Goal: Obtain resource: Obtain resource

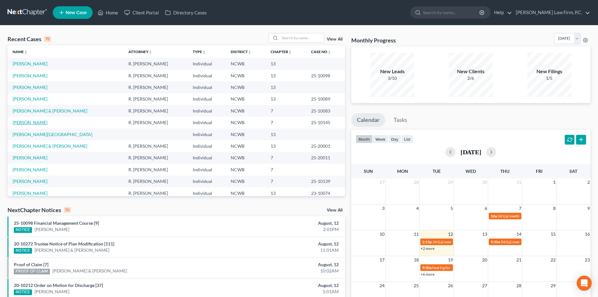
click at [34, 123] on link "Coye, Linda" at bounding box center [30, 122] width 35 height 5
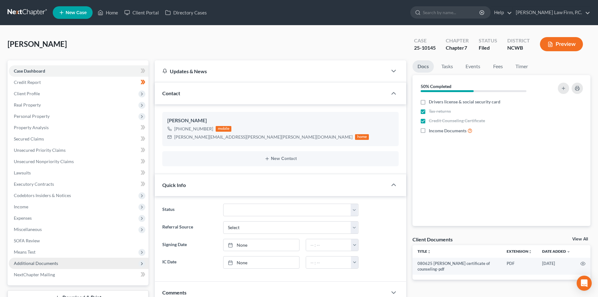
click at [36, 263] on span "Additional Documents" at bounding box center [36, 262] width 44 height 5
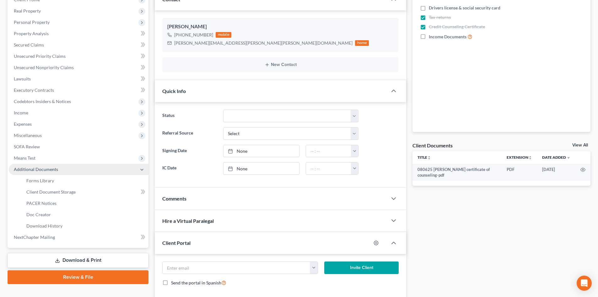
scroll to position [94, 0]
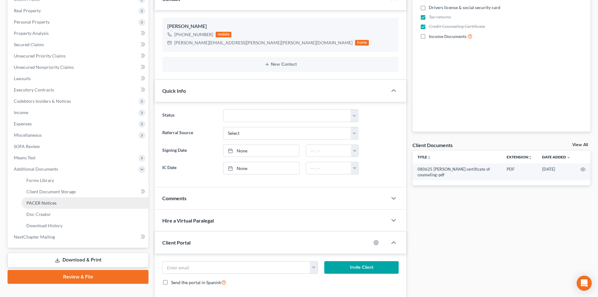
click at [52, 204] on span "PACER Notices" at bounding box center [41, 202] width 30 height 5
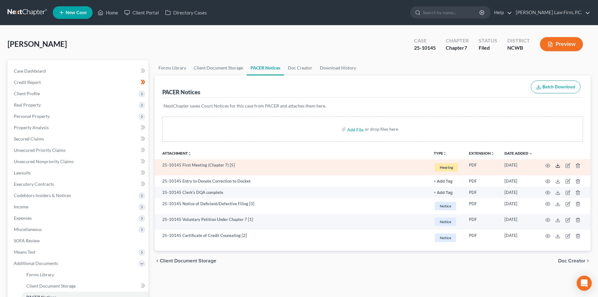
click at [559, 165] on polyline at bounding box center [558, 165] width 2 height 1
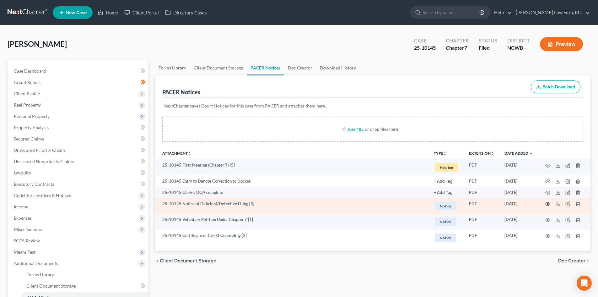
click at [548, 204] on circle "button" at bounding box center [548, 203] width 1 height 1
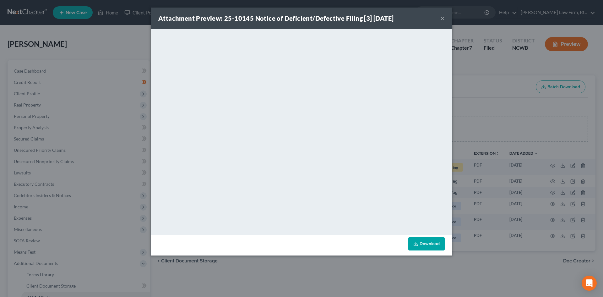
drag, startPoint x: 444, startPoint y: 16, endPoint x: 418, endPoint y: 39, distance: 34.0
click at [444, 17] on button "×" at bounding box center [442, 18] width 4 height 8
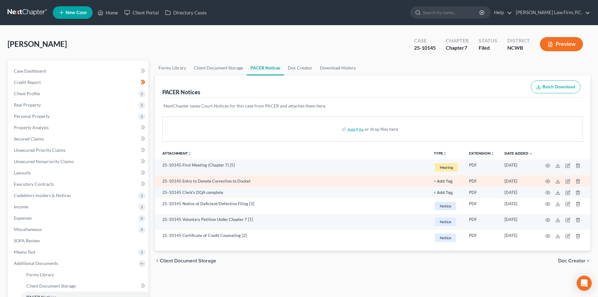
click at [221, 180] on td "25-10145 Entry to Denote Correction to Docket" at bounding box center [292, 180] width 274 height 11
click at [546, 180] on icon "button" at bounding box center [548, 181] width 5 height 5
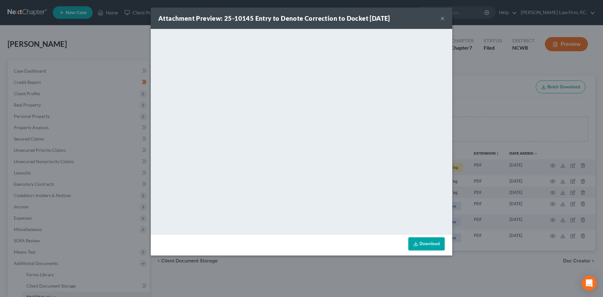
click at [443, 17] on button "×" at bounding box center [442, 18] width 4 height 8
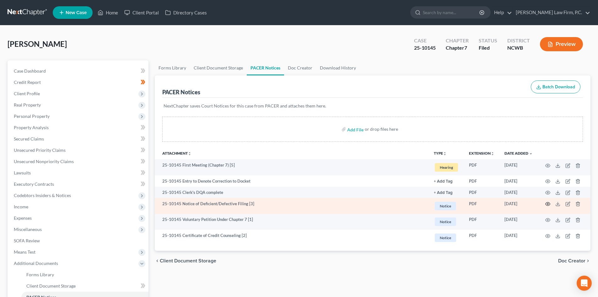
click at [546, 202] on icon "button" at bounding box center [548, 203] width 5 height 5
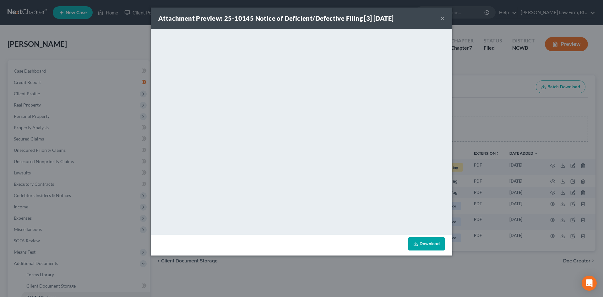
click at [440, 21] on div "Attachment Preview: 25-10145 Notice of Deficient/Defective Filing [3] 08/11/202…" at bounding box center [302, 18] width 302 height 21
click at [440, 17] on div "Attachment Preview: 25-10145 Notice of Deficient/Defective Filing [3] 08/11/202…" at bounding box center [302, 18] width 302 height 21
click at [441, 20] on button "×" at bounding box center [442, 18] width 4 height 8
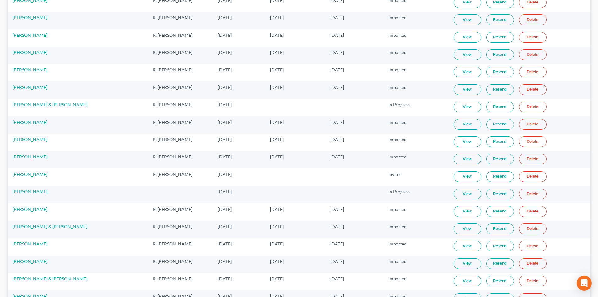
scroll to position [2567, 0]
